Goal: Information Seeking & Learning: Understand process/instructions

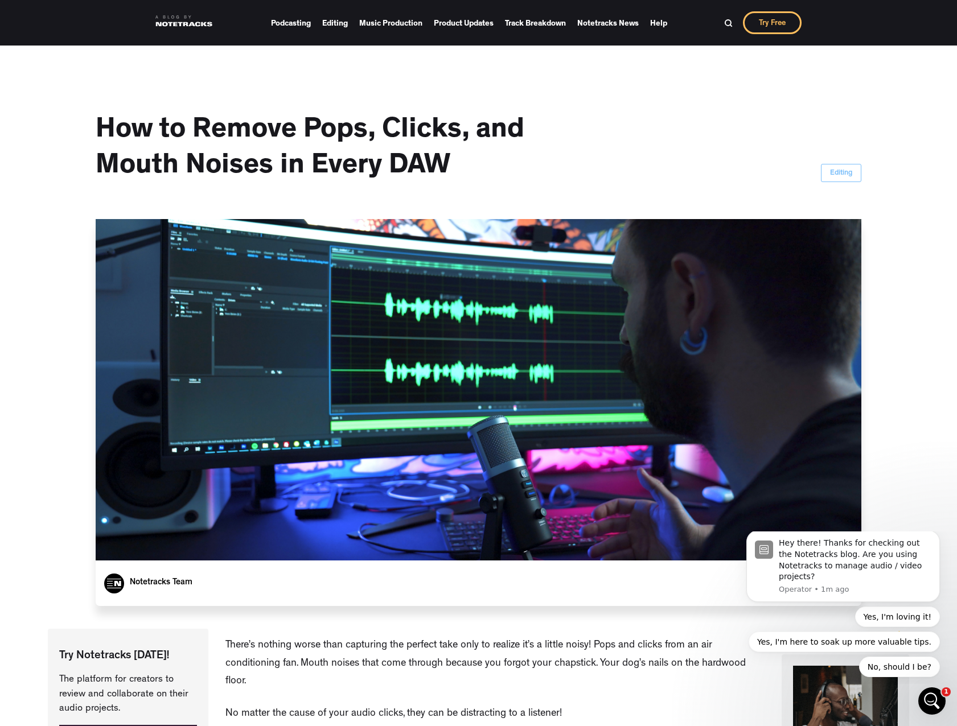
click at [657, 170] on div "How to Remove Pops, Clicks, and Mouth Noises in Every DAW Editing" at bounding box center [478, 133] width 765 height 174
click at [655, 127] on div "How to Remove Pops, Clicks, and Mouth Noises in Every DAW Editing" at bounding box center [478, 133] width 765 height 174
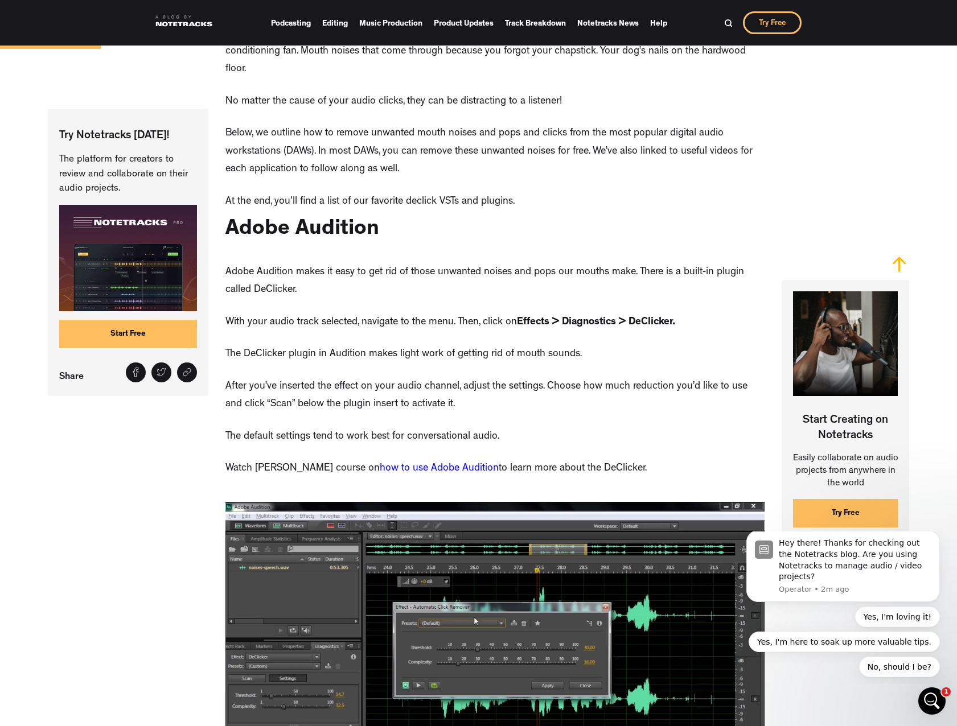
scroll to position [626, 0]
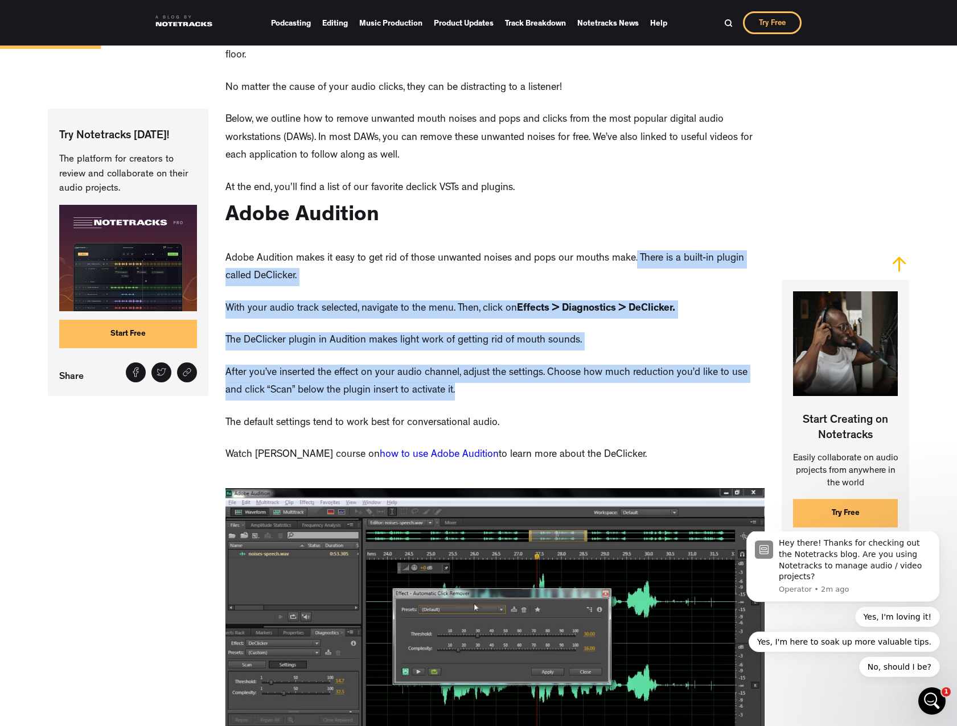
drag, startPoint x: 633, startPoint y: 243, endPoint x: 681, endPoint y: 382, distance: 147.4
drag, startPoint x: 693, startPoint y: 412, endPoint x: 553, endPoint y: 239, distance: 222.5
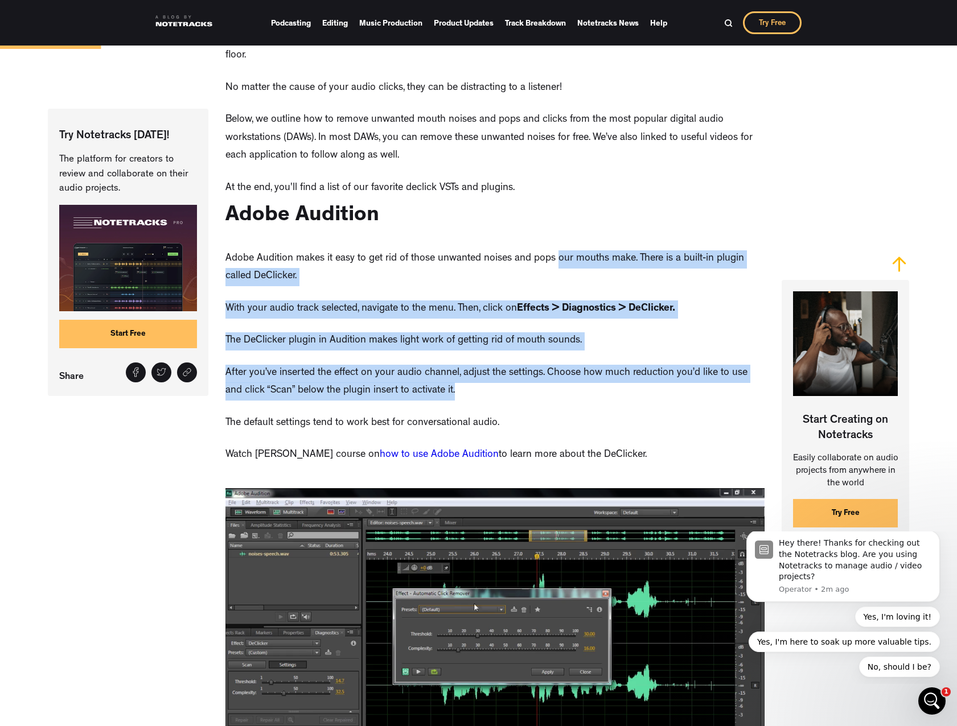
click at [553, 250] on p "Adobe Audition makes it easy to get rid of those unwanted noises and pops our m…" at bounding box center [494, 268] width 539 height 36
drag, startPoint x: 560, startPoint y: 252, endPoint x: 626, endPoint y: 409, distance: 170.4
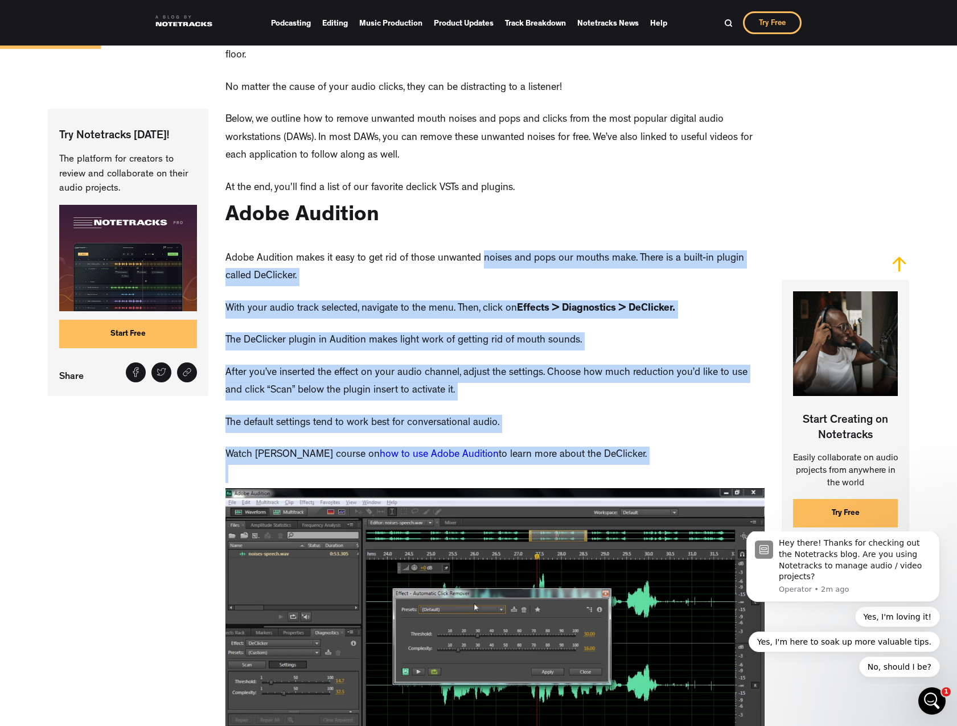
drag, startPoint x: 643, startPoint y: 440, endPoint x: 480, endPoint y: 239, distance: 258.9
click at [480, 250] on p "Adobe Audition makes it easy to get rid of those unwanted noises and pops our m…" at bounding box center [494, 268] width 539 height 36
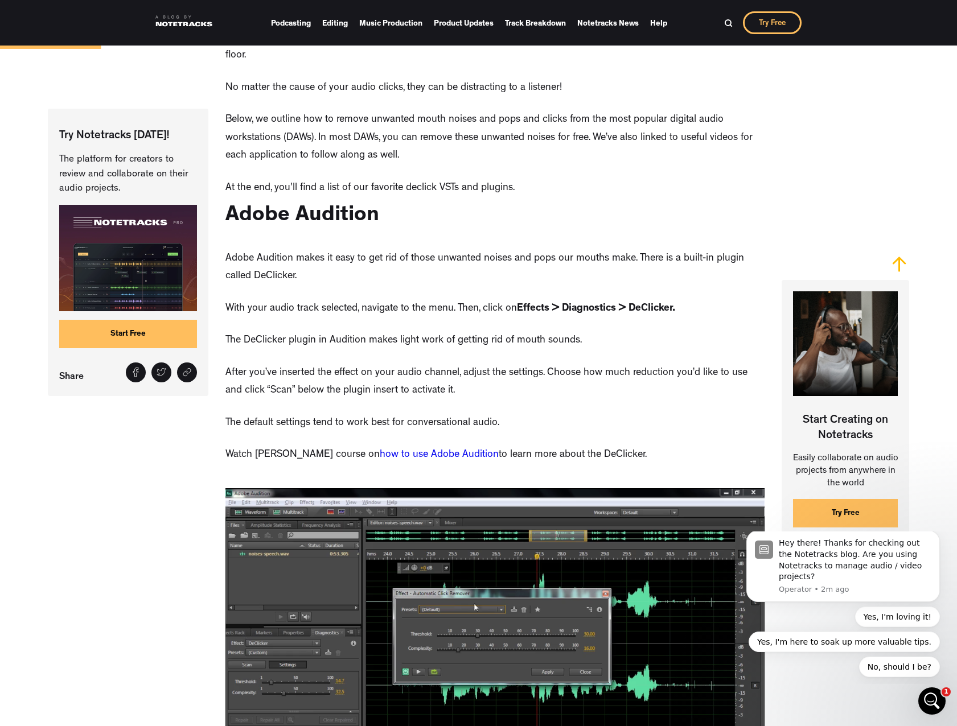
drag, startPoint x: 485, startPoint y: 231, endPoint x: 619, endPoint y: 422, distance: 233.0
drag, startPoint x: 632, startPoint y: 434, endPoint x: 534, endPoint y: 238, distance: 218.6
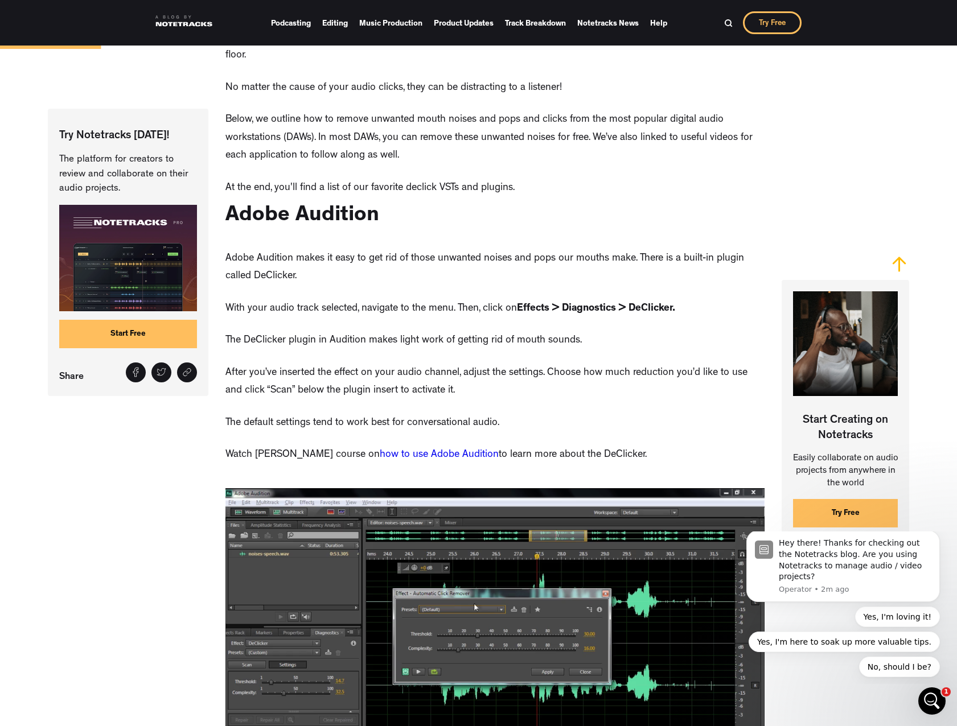
click at [534, 250] on p "Adobe Audition makes it easy to get rid of those unwanted noises and pops our m…" at bounding box center [494, 268] width 539 height 36
